Goal: Task Accomplishment & Management: Manage account settings

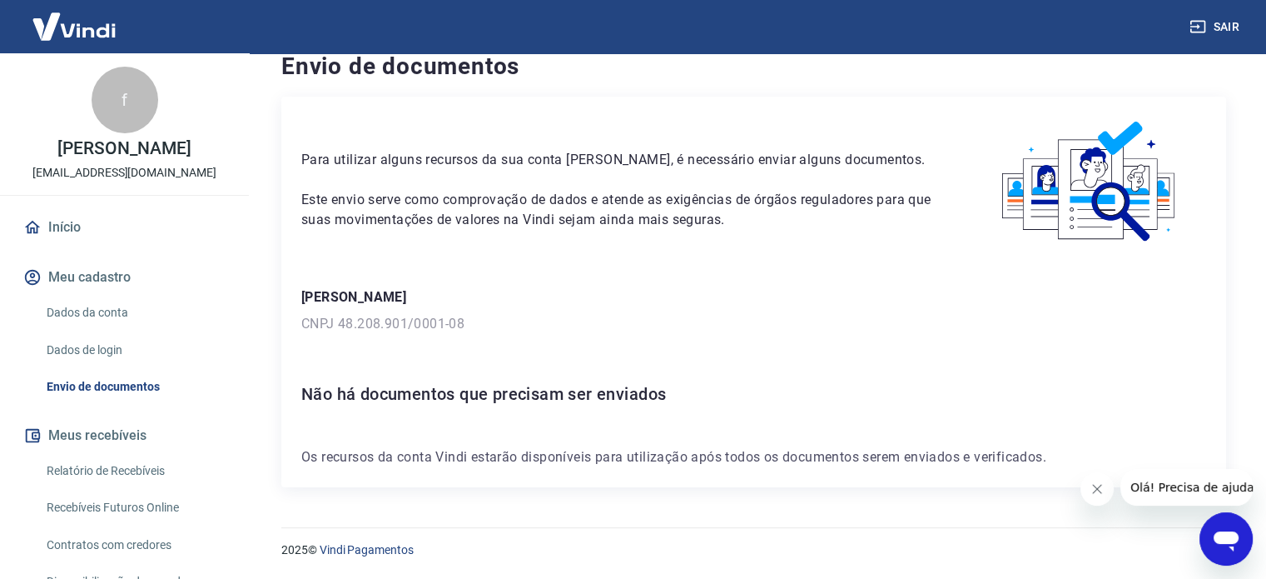
click at [50, 222] on link "Início" at bounding box center [124, 227] width 209 height 37
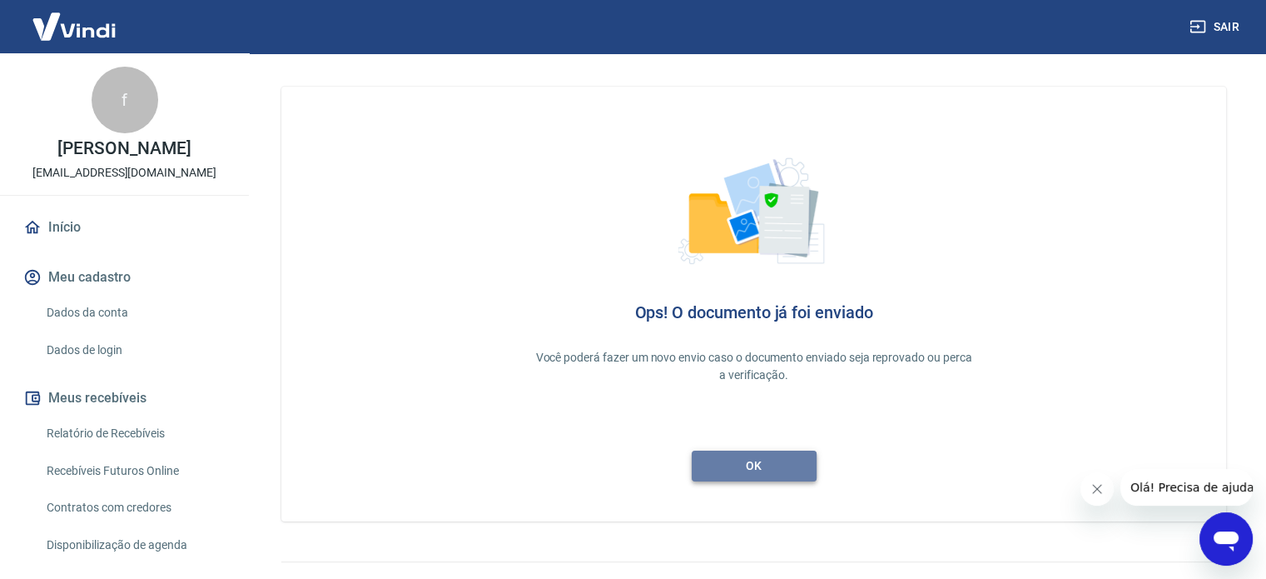
click at [754, 465] on link "ok" at bounding box center [754, 465] width 125 height 31
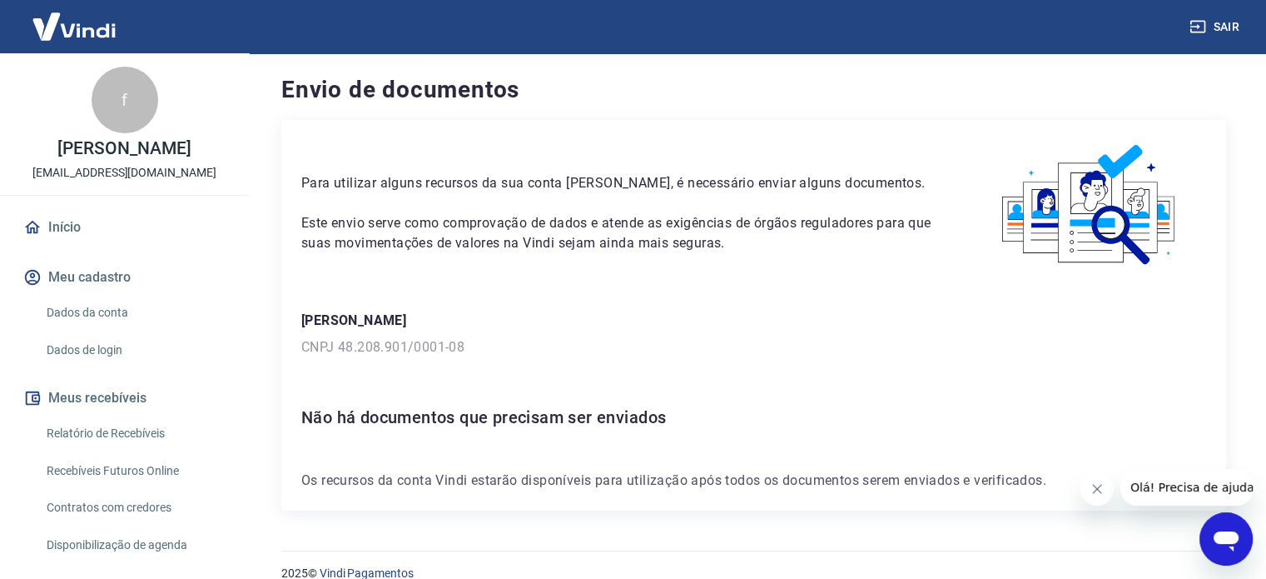
click at [65, 226] on link "Início" at bounding box center [124, 227] width 209 height 37
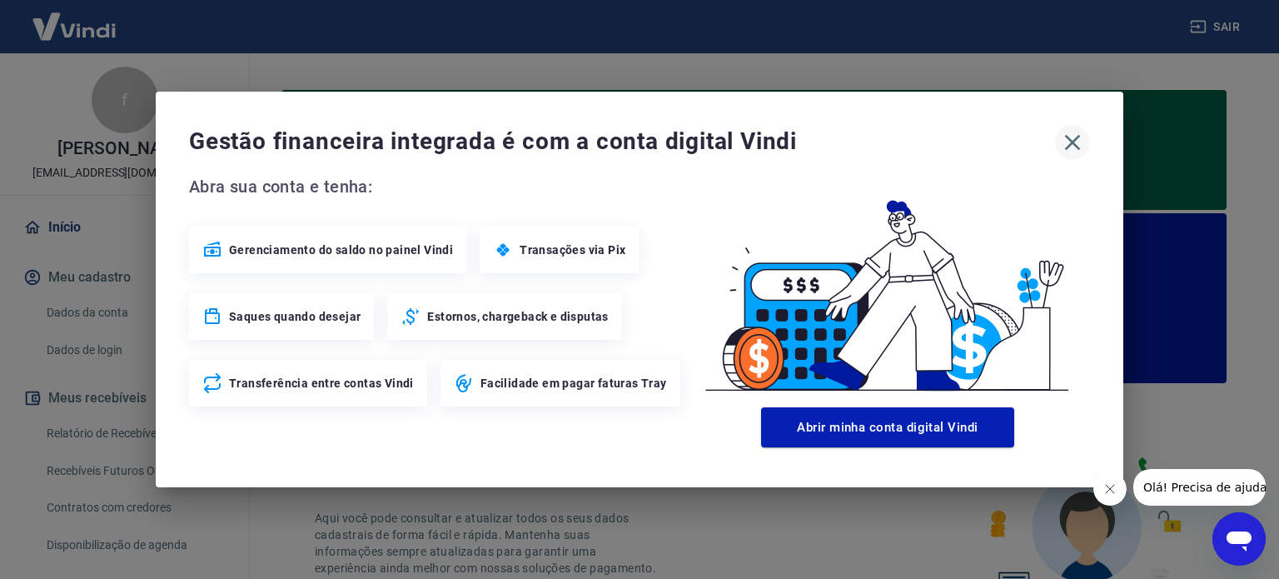
click at [1070, 140] on icon "button" at bounding box center [1072, 142] width 27 height 27
